Goal: Check status: Check status

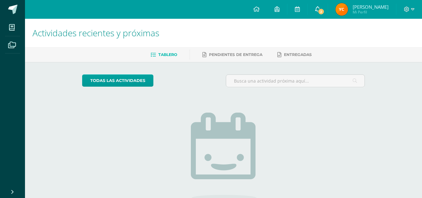
click at [324, 15] on link "2" at bounding box center [317, 9] width 20 height 19
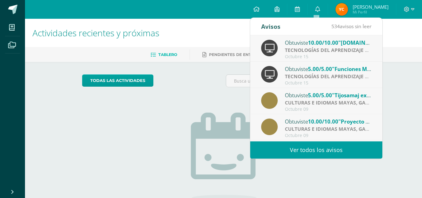
click at [346, 43] on span ""[DOMAIN_NAME]"" at bounding box center [363, 42] width 50 height 7
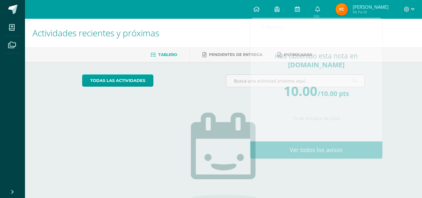
click at [367, 13] on span "Mi Perfil" at bounding box center [370, 11] width 36 height 5
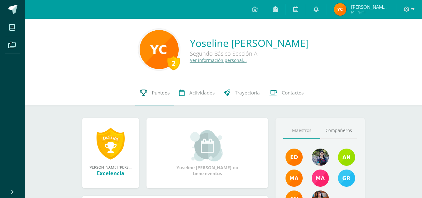
click at [154, 92] on span "Punteos" at bounding box center [161, 92] width 18 height 7
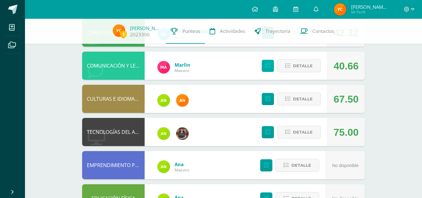
scroll to position [80, 0]
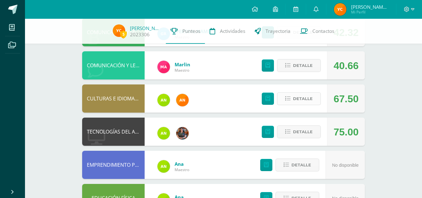
click at [302, 102] on span "Detalle" at bounding box center [303, 99] width 20 height 12
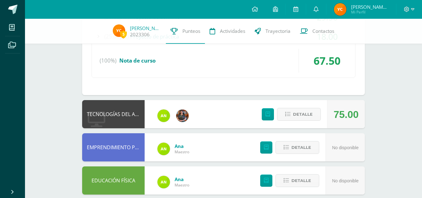
scroll to position [257, 0]
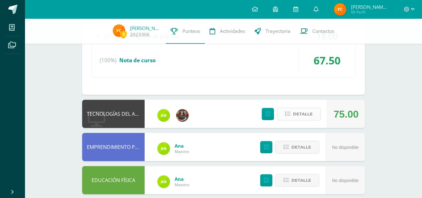
click at [305, 112] on span "Detalle" at bounding box center [303, 114] width 20 height 12
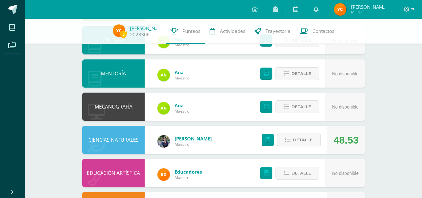
scroll to position [656, 0]
